Goal: Task Accomplishment & Management: Manage account settings

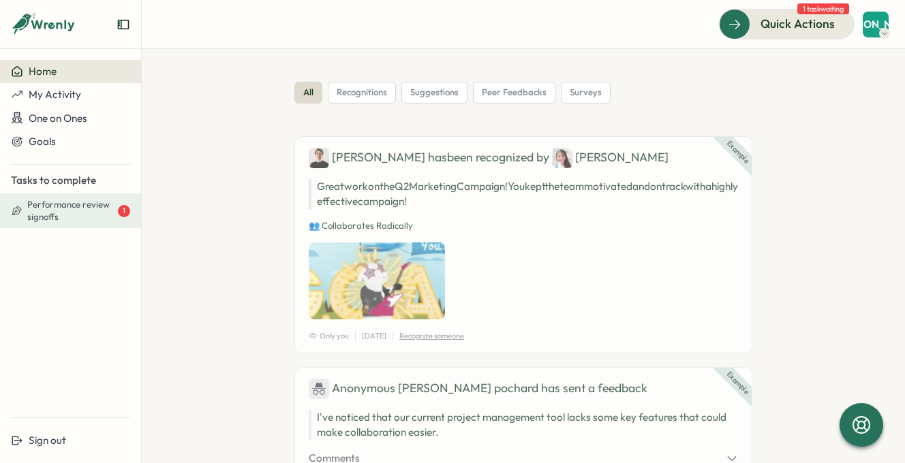
click at [63, 215] on span "Performance review signoffs" at bounding box center [71, 211] width 88 height 24
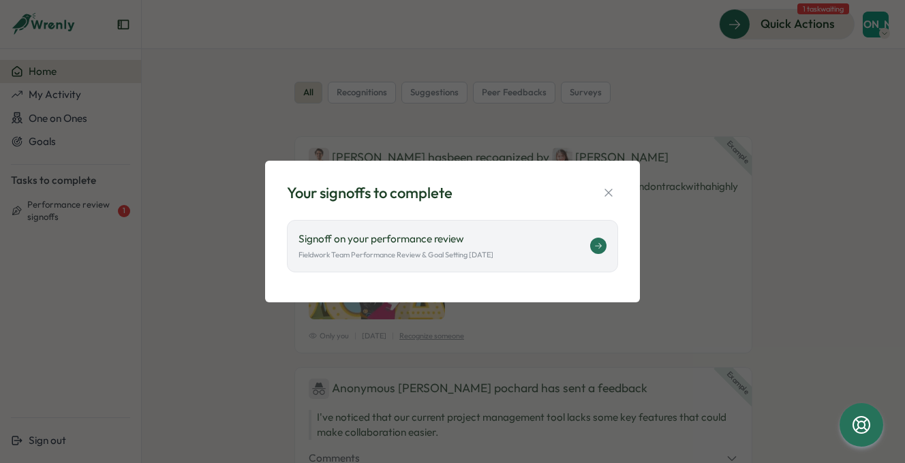
click at [597, 244] on icon at bounding box center [598, 246] width 8 height 8
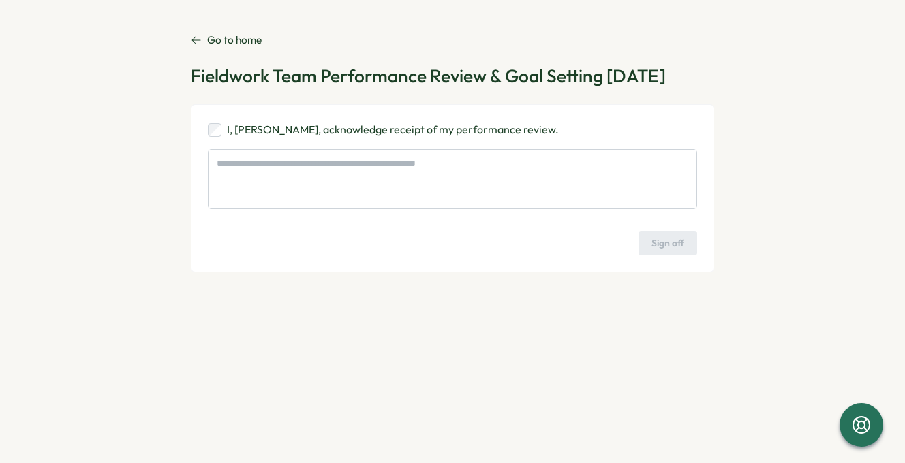
type textarea "*"
click at [247, 41] on p "Go to home" at bounding box center [234, 40] width 55 height 15
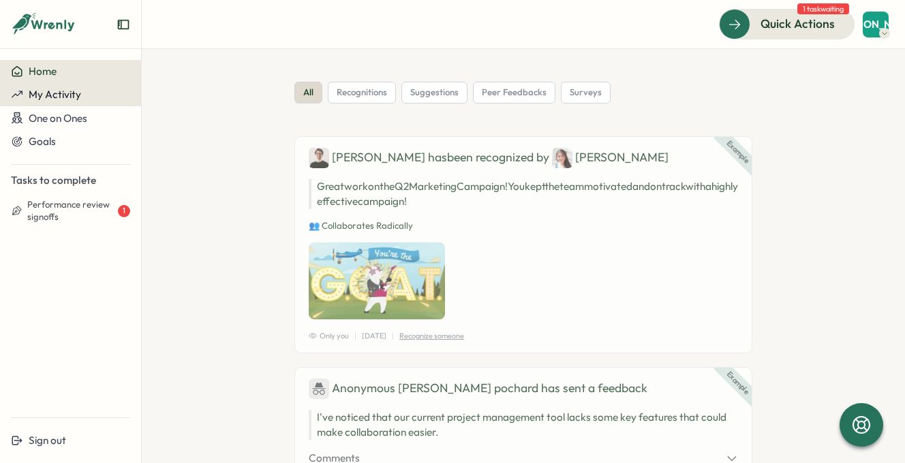
click at [71, 94] on span "My Activity" at bounding box center [55, 94] width 52 height 13
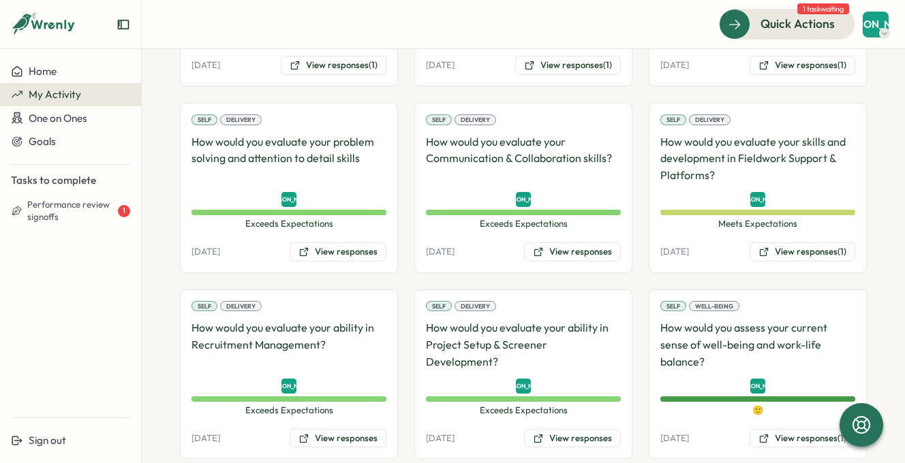
scroll to position [429, 0]
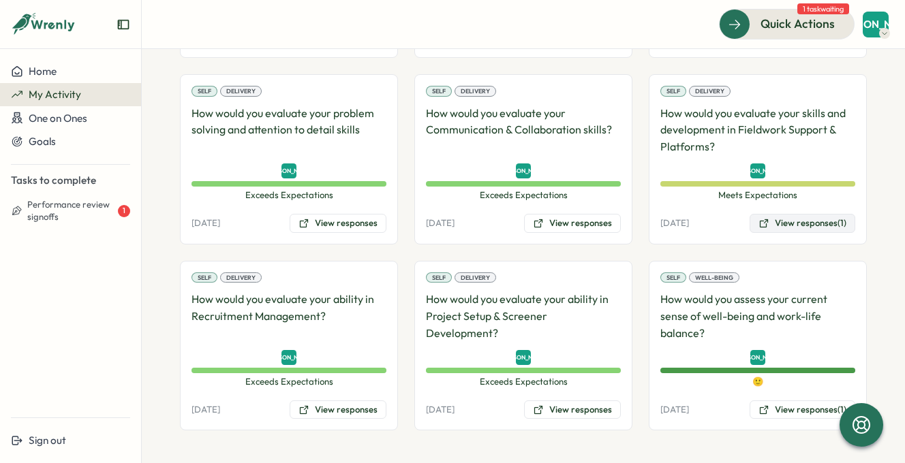
click at [780, 225] on button "View responses (1)" at bounding box center [803, 223] width 106 height 19
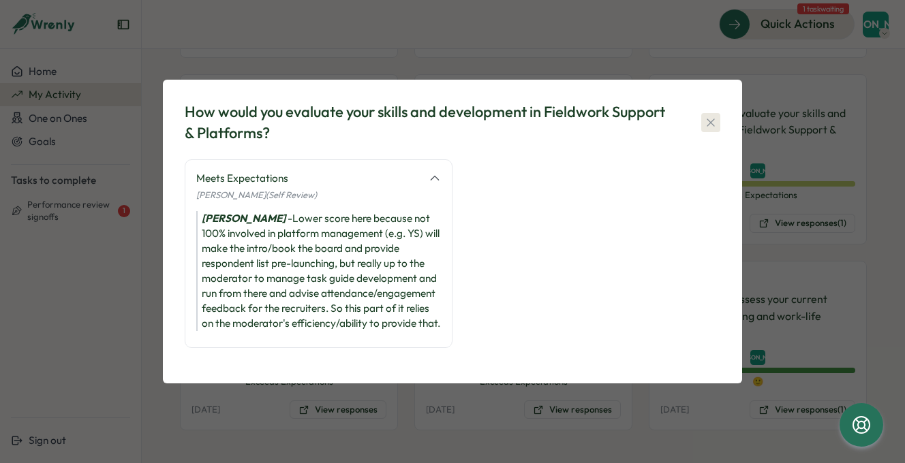
click at [709, 116] on icon "button" at bounding box center [711, 123] width 14 height 14
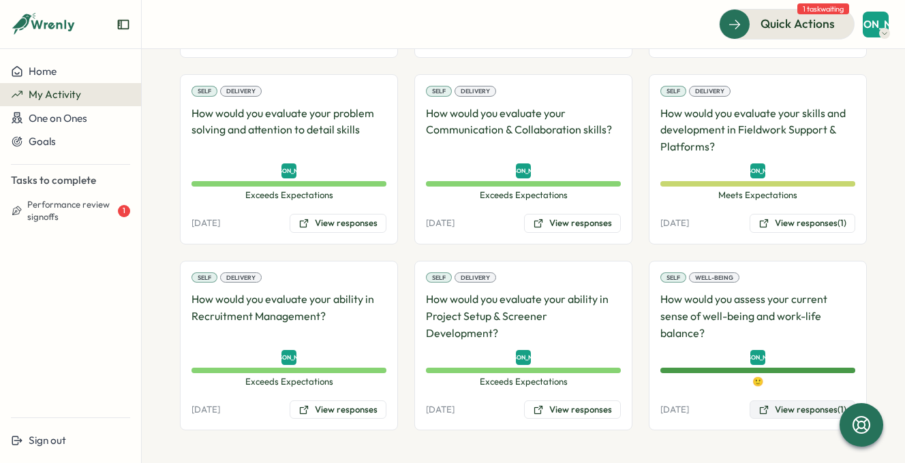
click at [784, 409] on button "View responses (1)" at bounding box center [803, 410] width 106 height 19
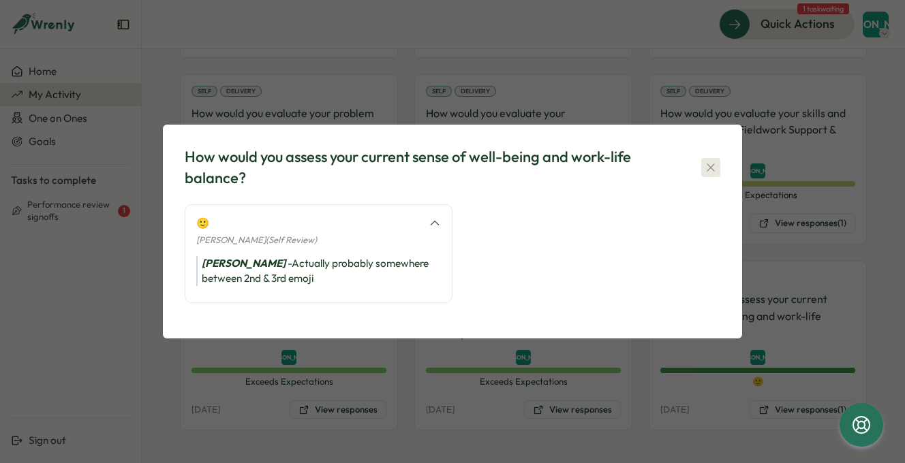
click at [712, 164] on icon "button" at bounding box center [711, 168] width 14 height 14
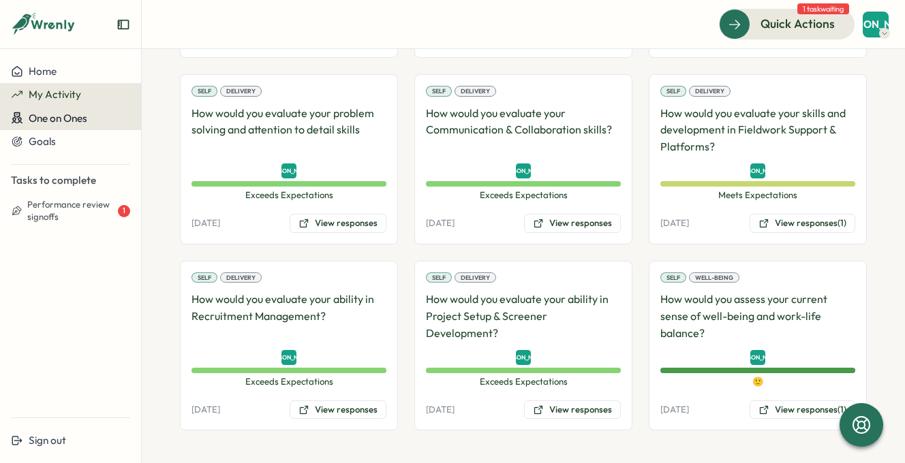
click at [79, 119] on span "One on Ones" at bounding box center [58, 118] width 59 height 13
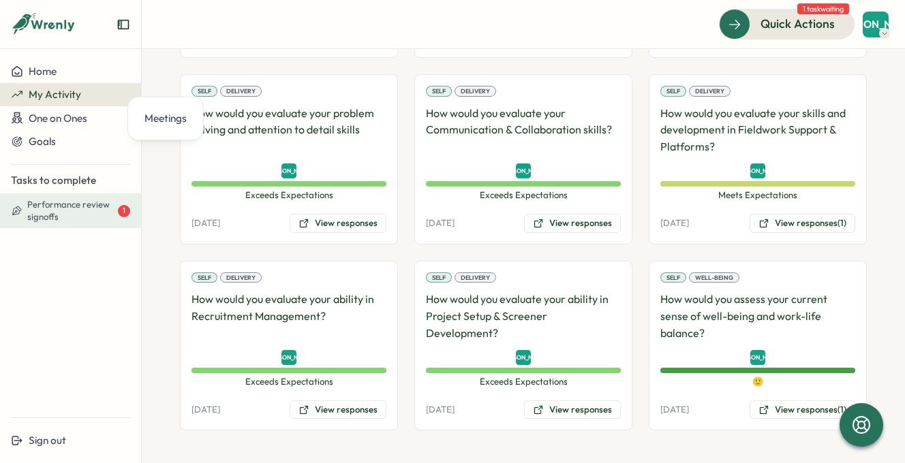
click at [55, 216] on span "Performance review signoffs" at bounding box center [71, 211] width 88 height 24
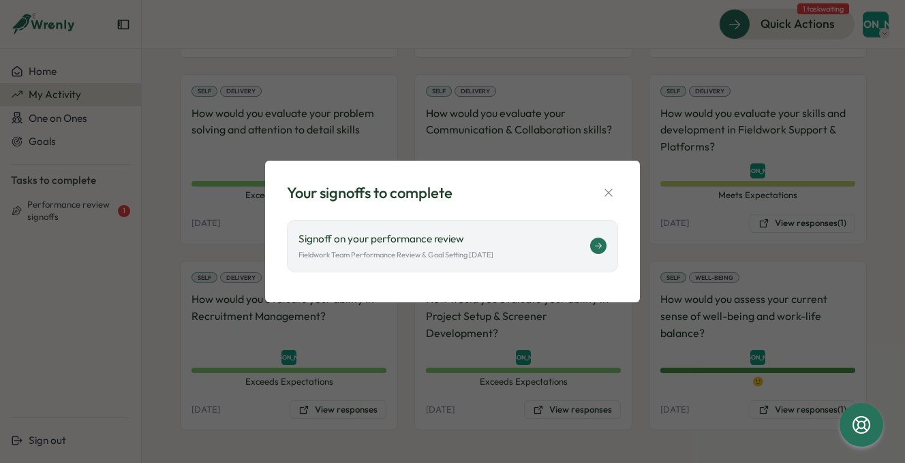
click at [597, 245] on icon at bounding box center [598, 246] width 8 height 8
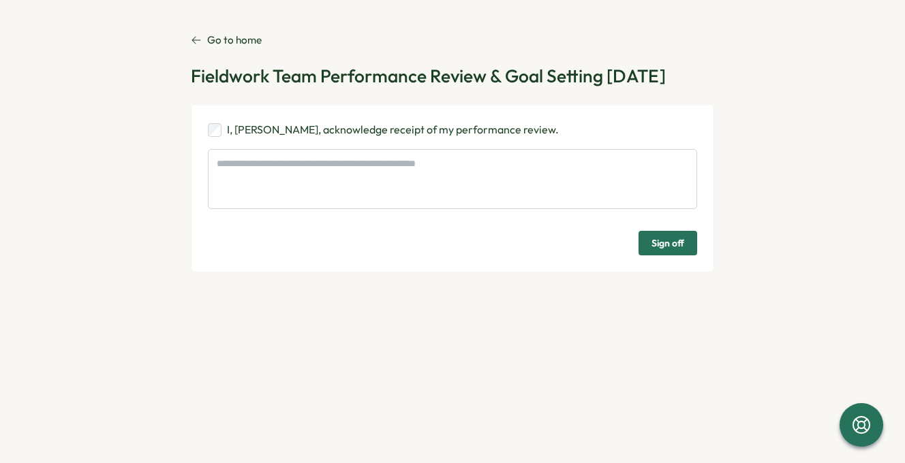
click at [673, 239] on span "Sign off" at bounding box center [667, 243] width 33 height 23
type textarea "*"
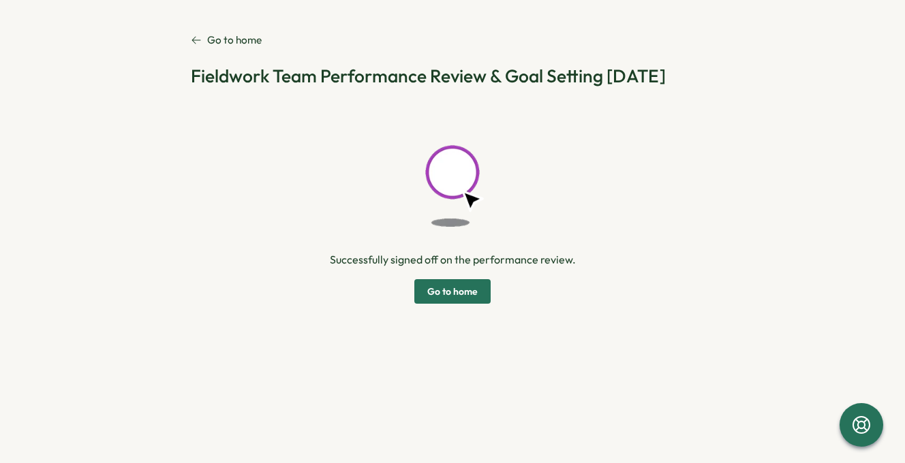
click at [455, 275] on div "Successfully signed off on the performance review. Go to home" at bounding box center [452, 204] width 523 height 200
click at [453, 285] on span "Go to home" at bounding box center [452, 291] width 50 height 23
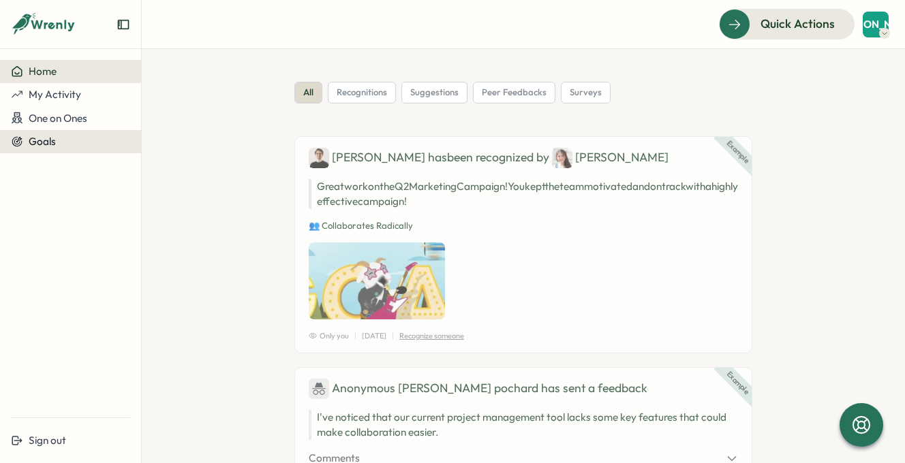
click at [59, 140] on div "Goals" at bounding box center [70, 142] width 119 height 12
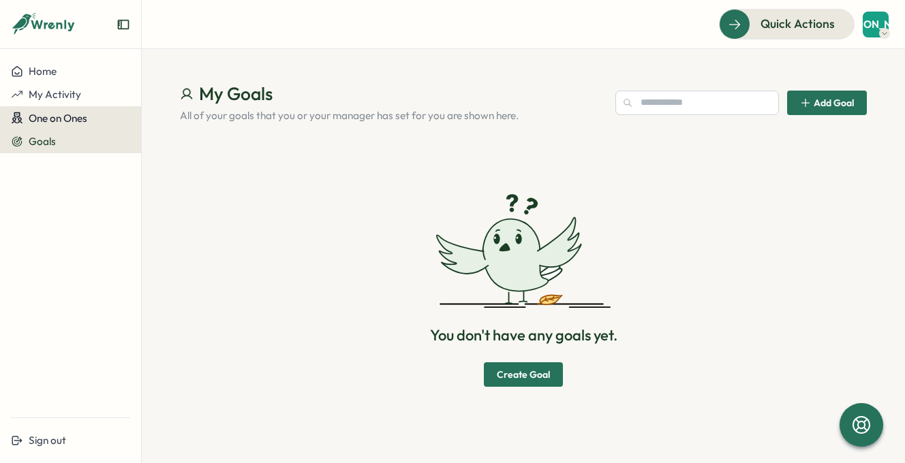
click at [86, 116] on span "One on Ones" at bounding box center [58, 118] width 59 height 13
click at [58, 112] on span "One on Ones" at bounding box center [58, 118] width 59 height 13
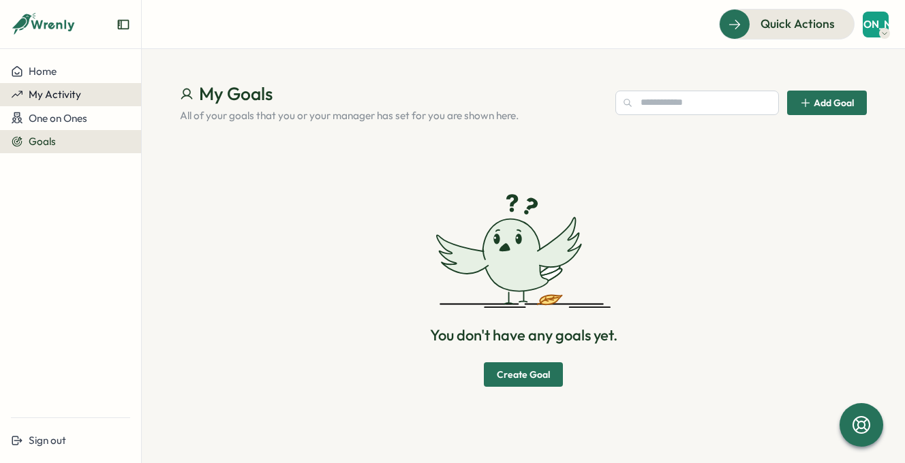
click at [59, 94] on span "My Activity" at bounding box center [55, 94] width 52 height 13
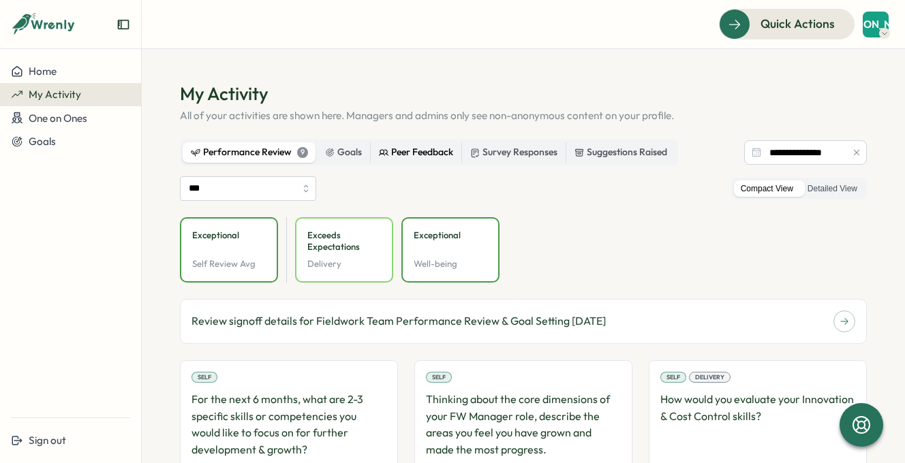
click at [414, 152] on div "Peer Feedback" at bounding box center [416, 152] width 74 height 15
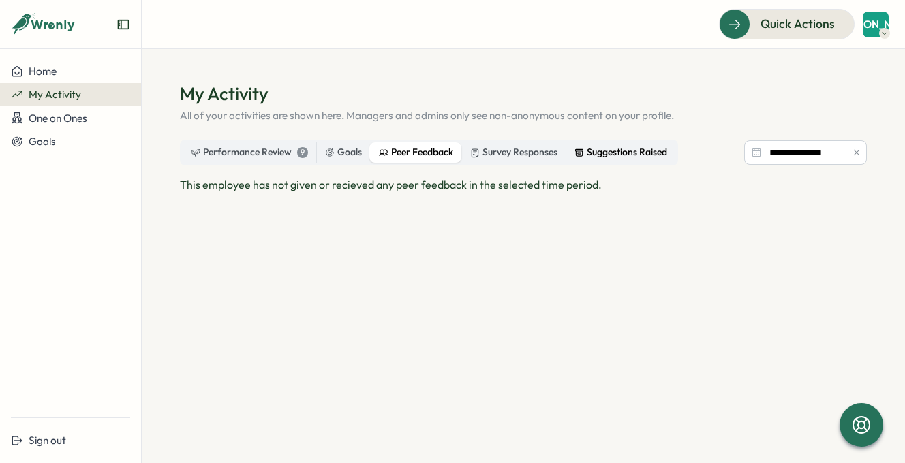
click at [622, 149] on div "Suggestions Raised" at bounding box center [620, 152] width 93 height 15
click at [221, 151] on div "Performance Review 9" at bounding box center [249, 152] width 117 height 15
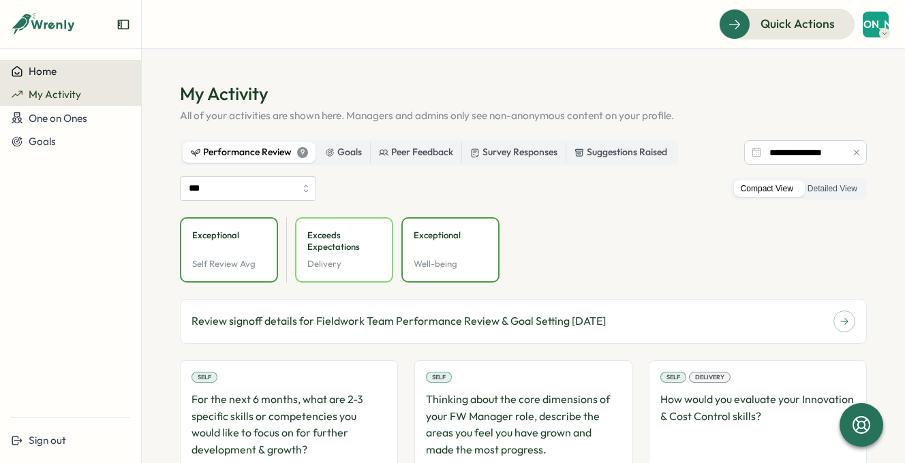
click at [65, 71] on div "Home" at bounding box center [70, 71] width 119 height 12
